Goal: Information Seeking & Learning: Understand process/instructions

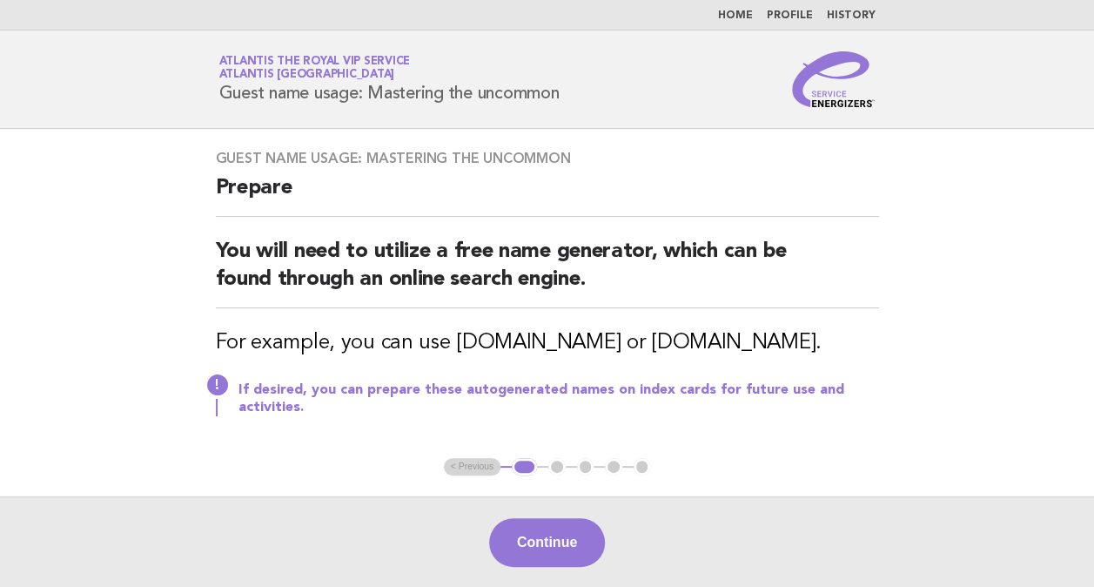
click at [748, 13] on link "Home" at bounding box center [735, 15] width 35 height 10
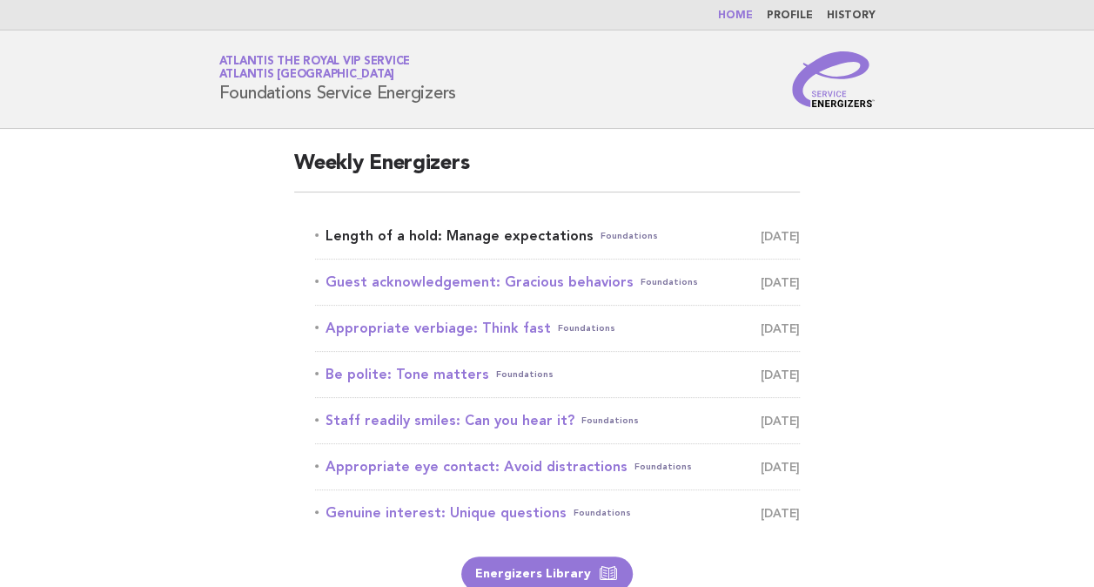
click at [449, 238] on link "Length of a hold: Manage expectations Foundations [DATE]" at bounding box center [557, 236] width 485 height 24
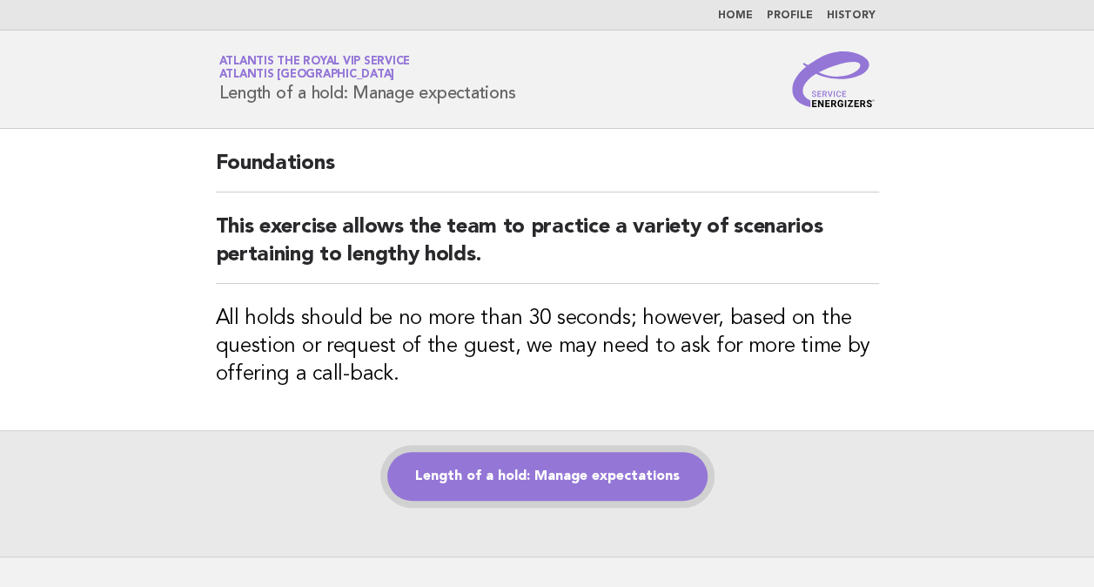
click at [602, 465] on link "Length of a hold: Manage expectations" at bounding box center [547, 476] width 320 height 49
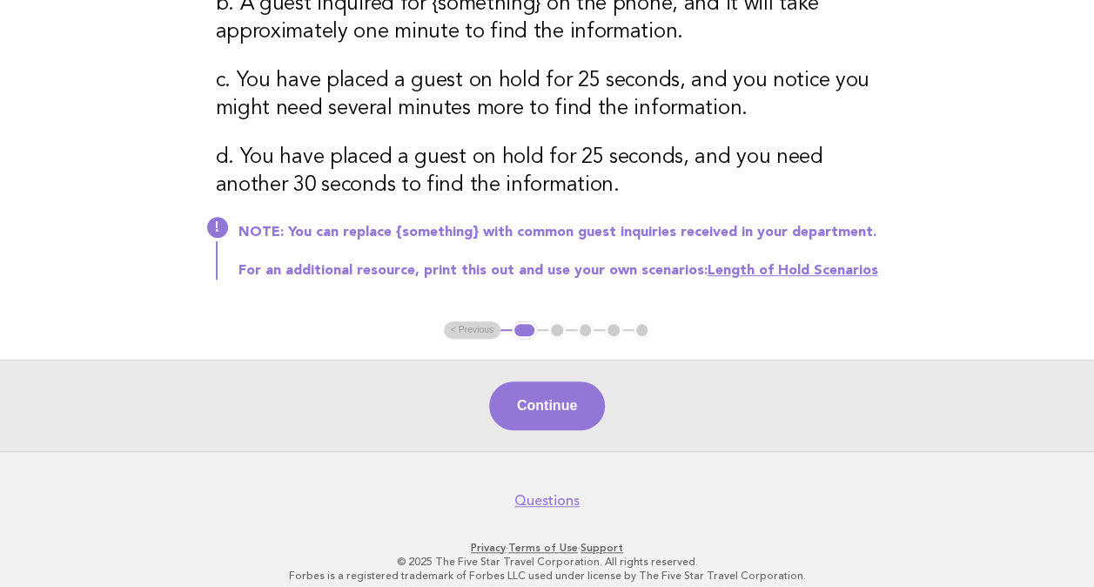
scroll to position [420, 0]
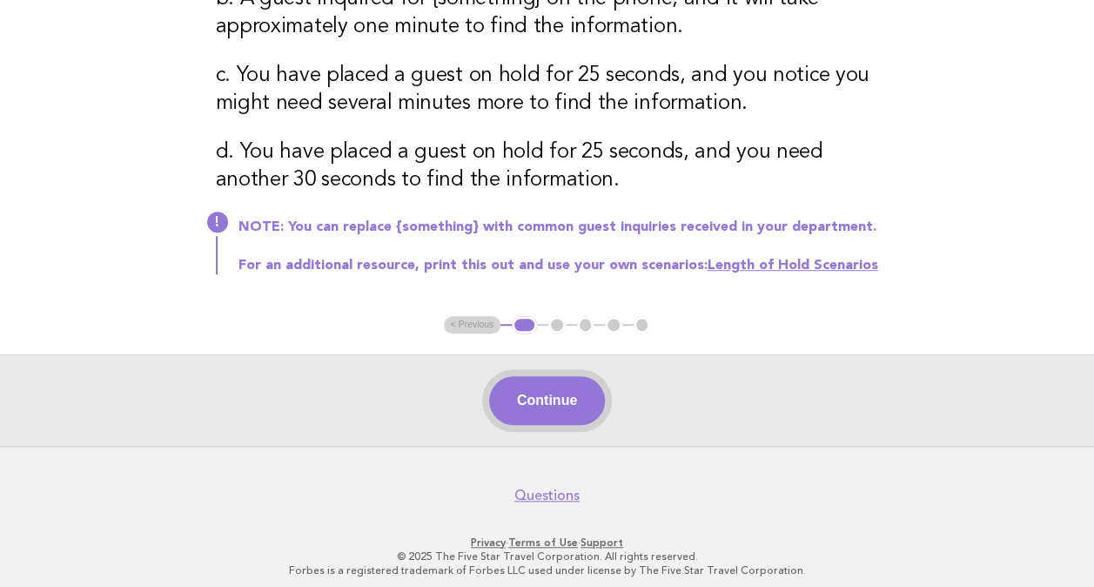
click at [578, 406] on button "Continue" at bounding box center [547, 400] width 116 height 49
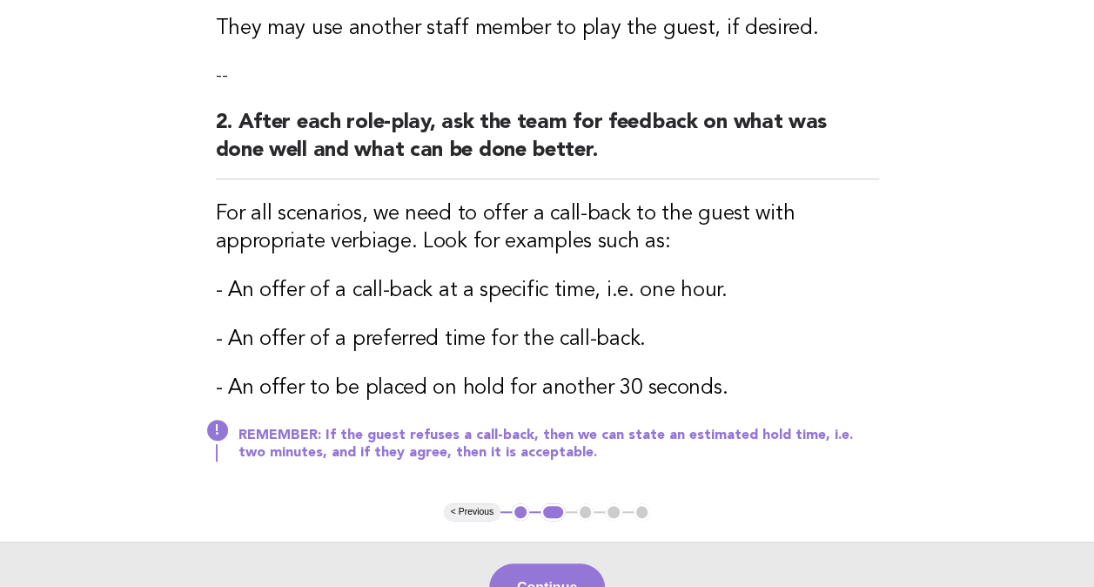
scroll to position [316, 0]
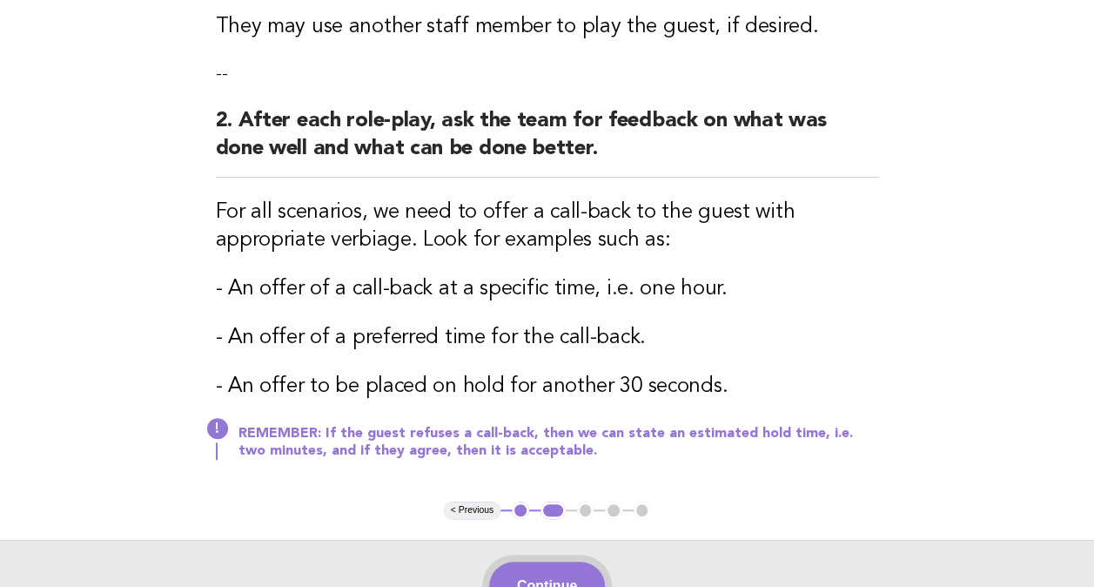
click at [546, 569] on button "Continue" at bounding box center [547, 585] width 116 height 49
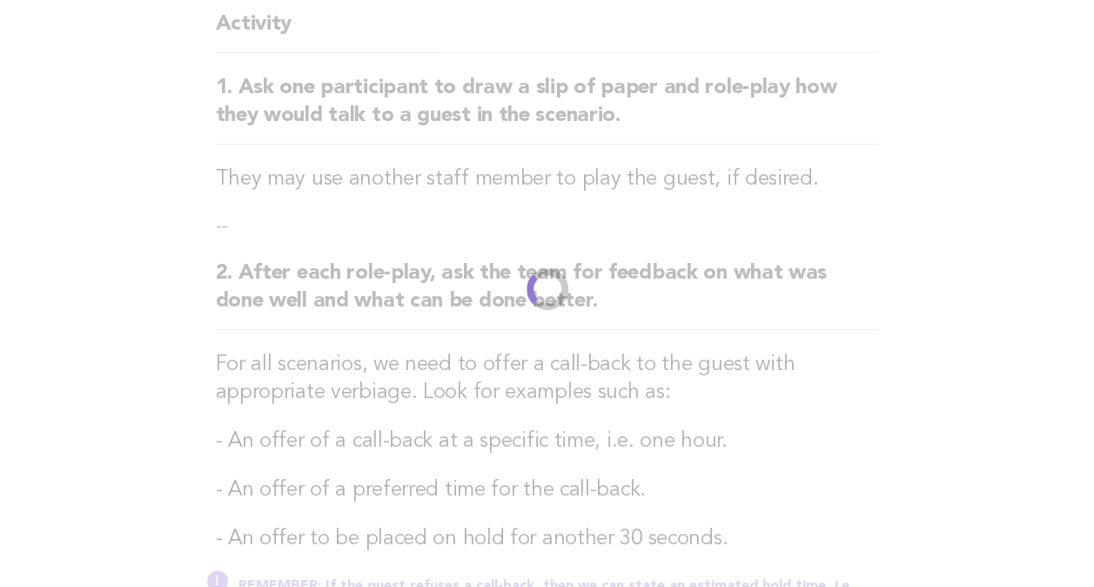
scroll to position [0, 0]
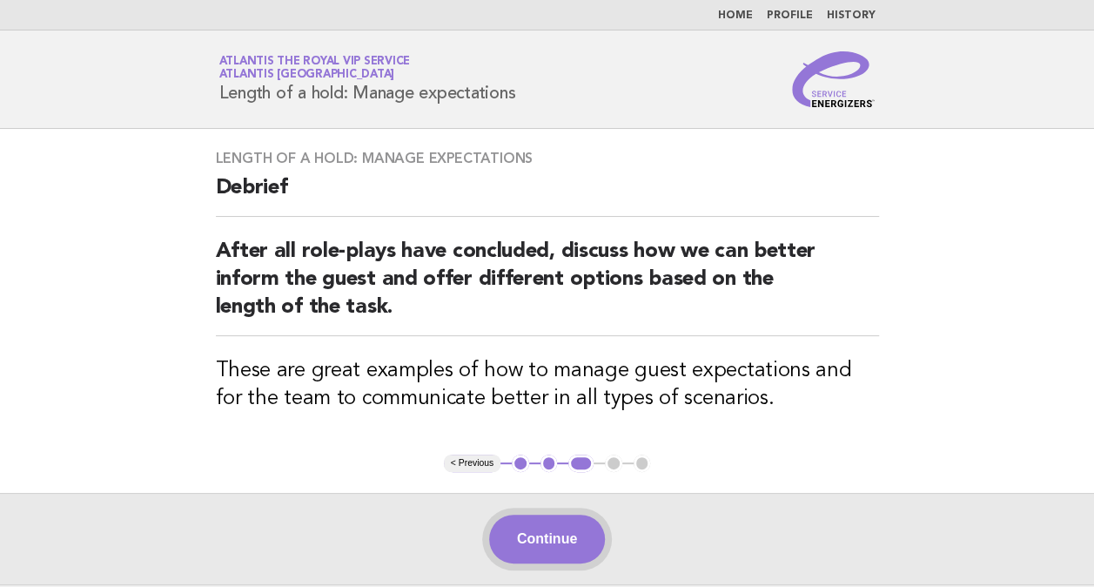
click at [555, 543] on button "Continue" at bounding box center [547, 538] width 116 height 49
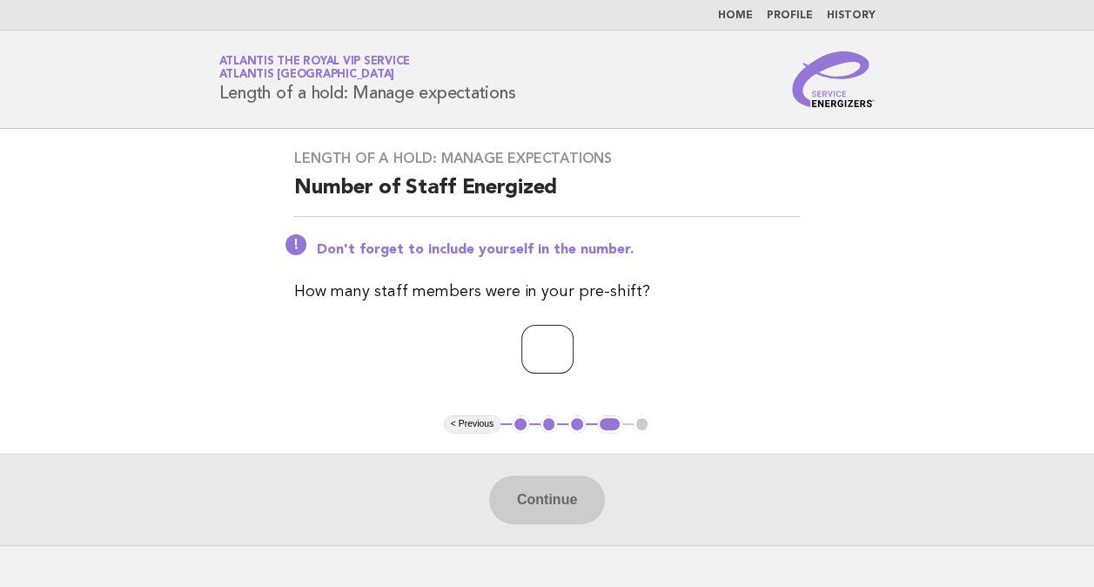
click at [554, 343] on input "number" at bounding box center [547, 349] width 52 height 49
type input "**"
click at [548, 480] on button "Continue" at bounding box center [547, 499] width 116 height 49
